Goal: Task Accomplishment & Management: Manage account settings

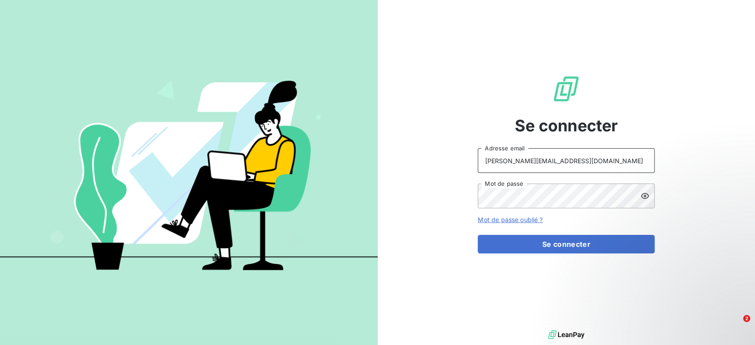
drag, startPoint x: 552, startPoint y: 162, endPoint x: 372, endPoint y: 144, distance: 181.0
click at [372, 144] on div "Se connecter [PERSON_NAME][EMAIL_ADDRESS][DOMAIN_NAME] Adresse email Mot de pas…" at bounding box center [377, 172] width 755 height 345
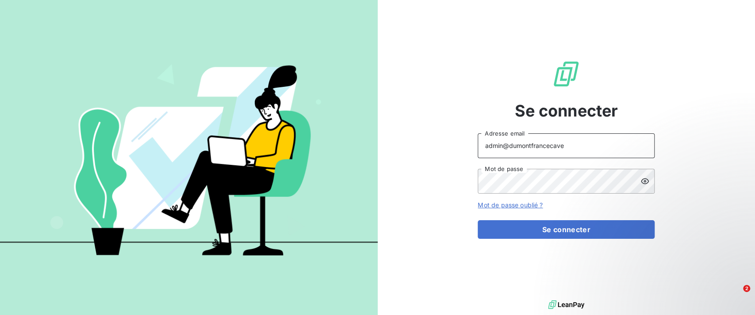
type input "admin@dumontfrancecave"
click at [478, 220] on button "Se connecter" at bounding box center [566, 229] width 177 height 19
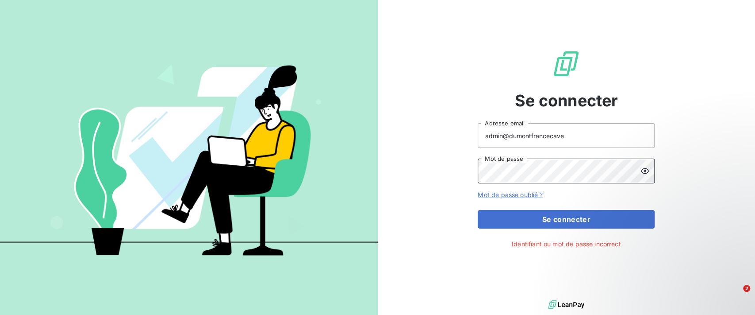
click at [400, 183] on div "Se connecter admin@dumontfrancecave Adresse email Mot de passe Mot de passe oub…" at bounding box center [567, 149] width 378 height 298
click at [478, 210] on button "Se connecter" at bounding box center [566, 219] width 177 height 19
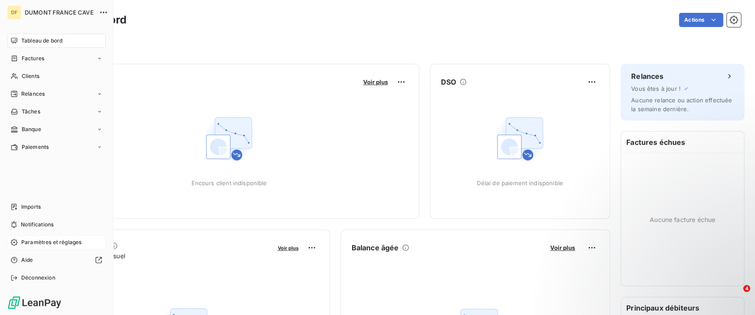
click at [53, 244] on span "Paramètres et réglages" at bounding box center [51, 242] width 60 height 8
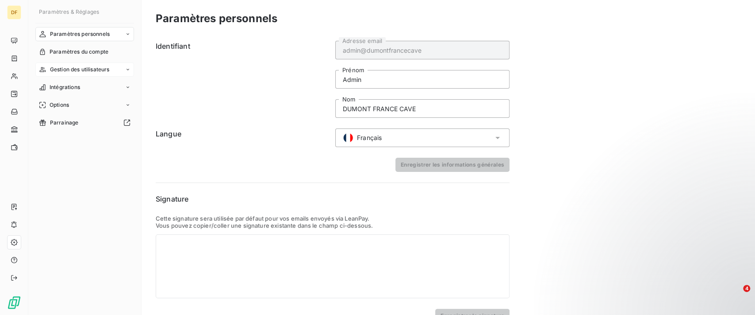
click at [82, 69] on span "Gestion des utilisateurs" at bounding box center [80, 70] width 60 height 8
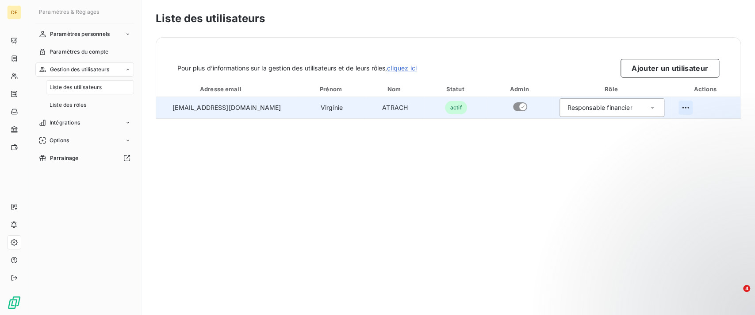
click at [693, 104] on html "DF Paramètres & Réglages Paramètres personnels Paramètres du compte Gestion des…" at bounding box center [377, 157] width 755 height 315
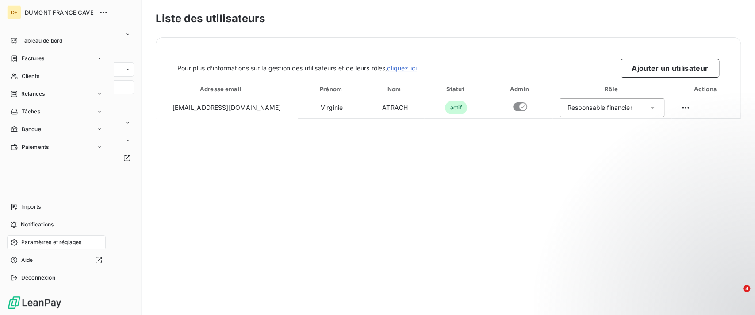
click at [19, 280] on html "DF DUMONT FRANCE CAVE Tableau de bord Factures Clients Relances Tâches Banque P…" at bounding box center [377, 157] width 755 height 315
click at [19, 280] on div "Déconnexion" at bounding box center [56, 277] width 99 height 14
